Goal: Check status

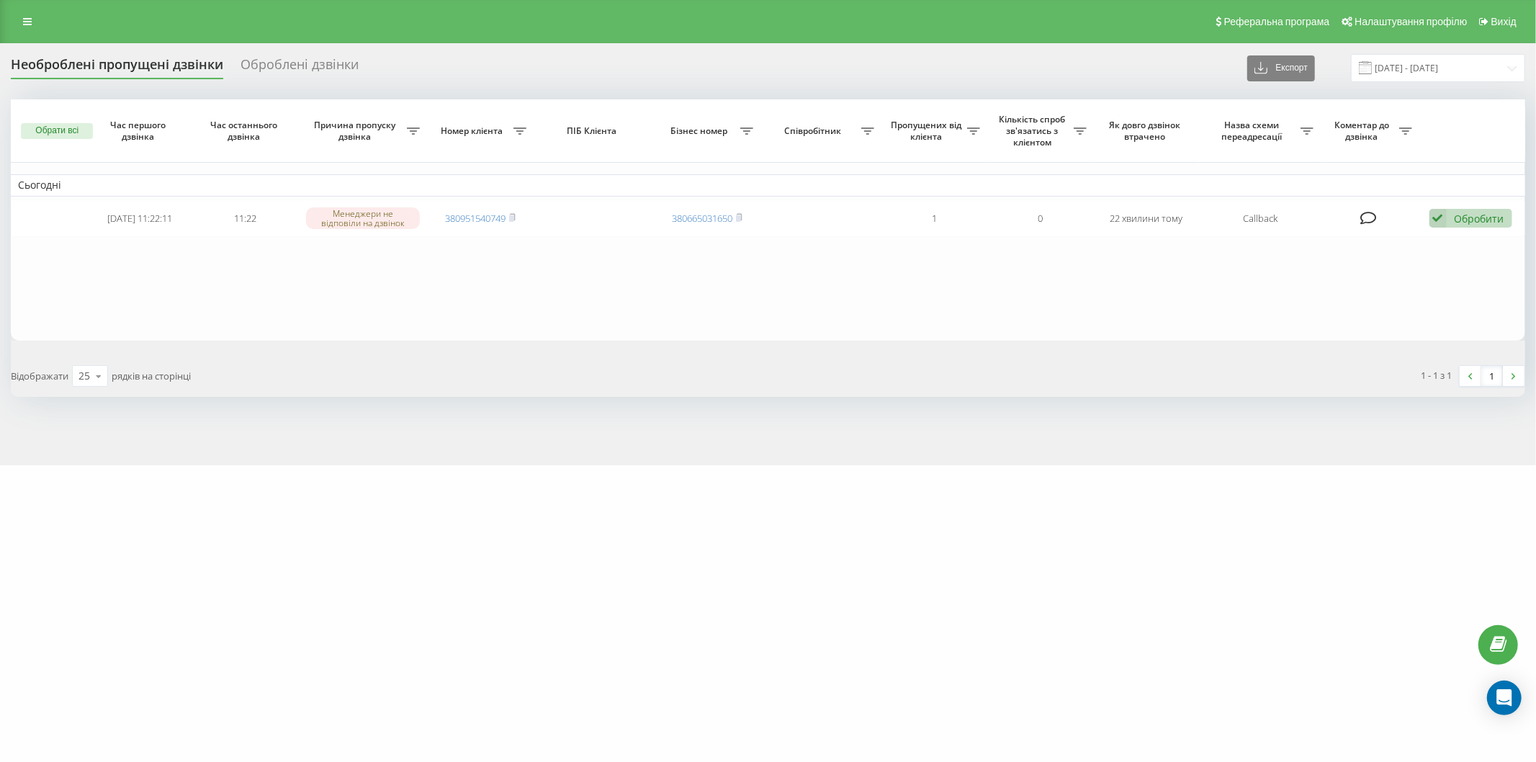
click at [514, 218] on rect at bounding box center [511, 218] width 4 height 6
